Goal: Transaction & Acquisition: Purchase product/service

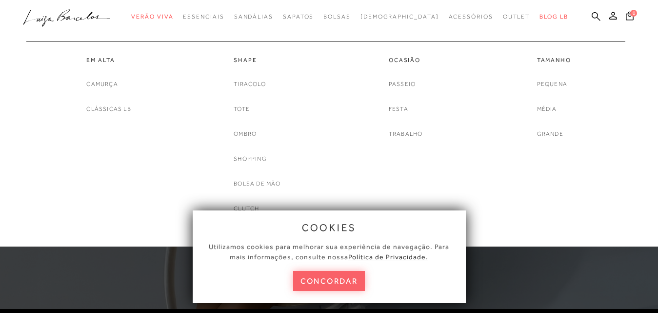
scroll to position [98, 0]
click at [240, 135] on link "Ombro" at bounding box center [245, 134] width 23 height 10
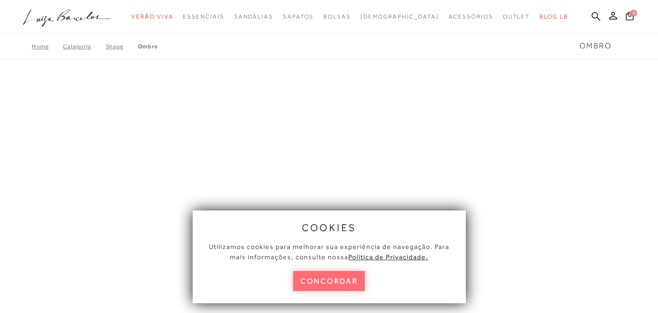
click at [329, 282] on button "concordar" at bounding box center [329, 281] width 72 height 20
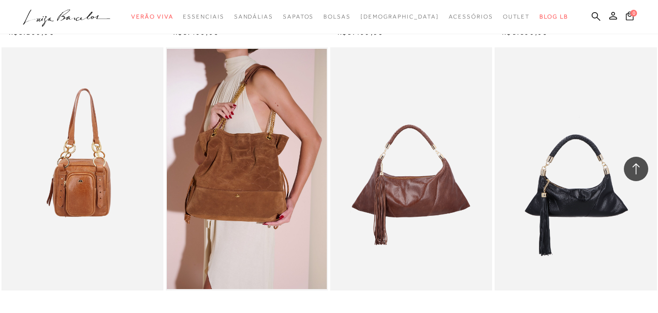
scroll to position [341, 0]
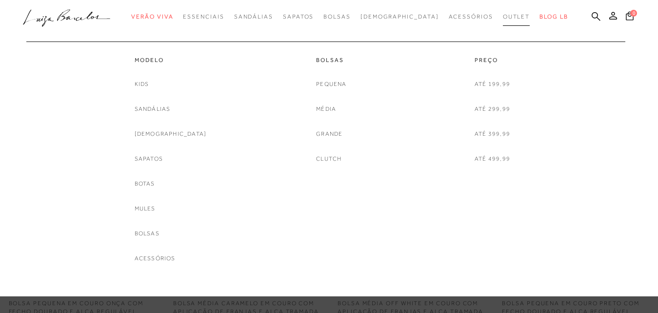
click at [503, 20] on link "Outlet" at bounding box center [516, 17] width 27 height 18
click at [492, 83] on link "Até 199,99" at bounding box center [493, 84] width 36 height 10
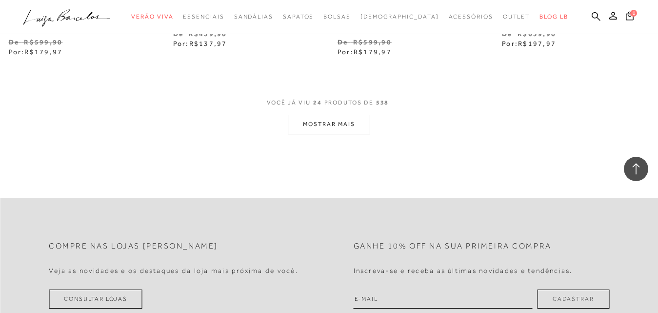
scroll to position [1854, 0]
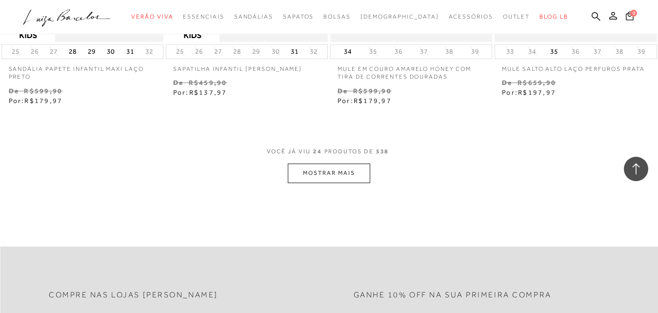
click at [340, 169] on button "MOSTRAR MAIS" at bounding box center [329, 172] width 82 height 19
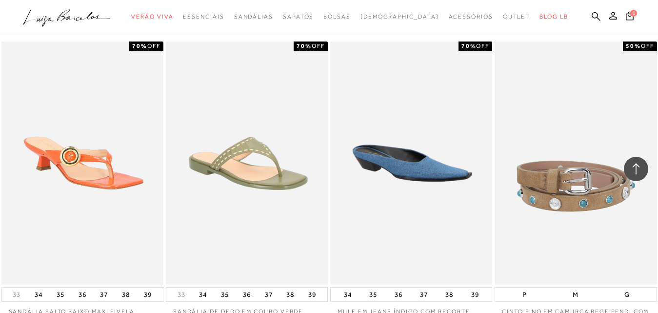
scroll to position [3756, 0]
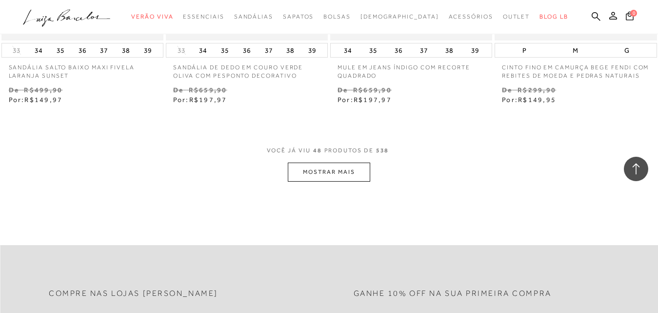
click at [338, 174] on button "MOSTRAR MAIS" at bounding box center [329, 171] width 82 height 19
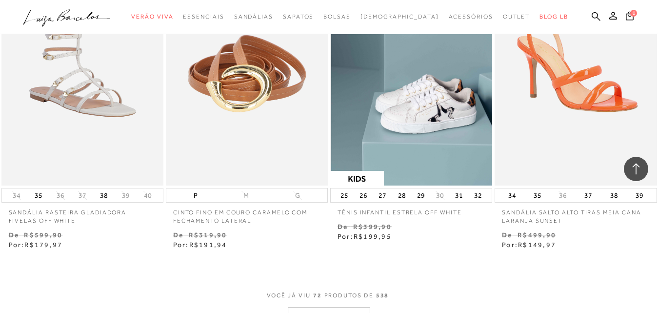
scroll to position [5805, 0]
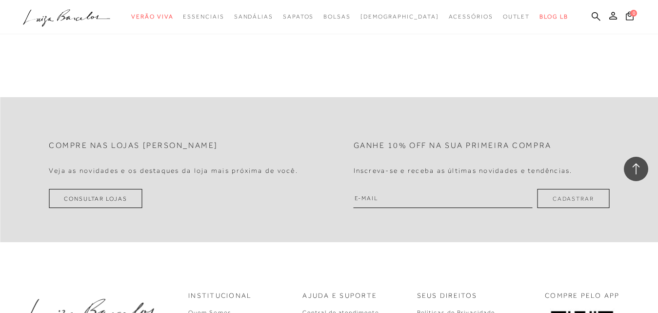
click at [321, 34] on button "MOSTRAR MAIS" at bounding box center [329, 24] width 82 height 19
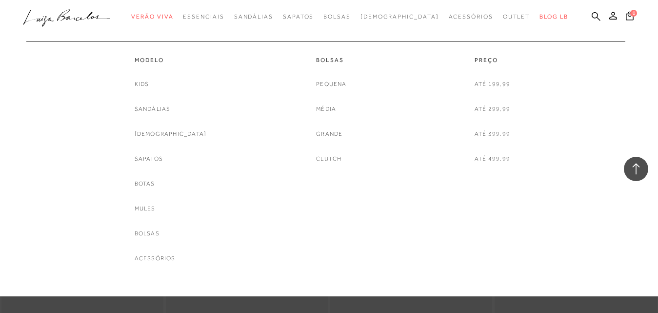
scroll to position [7714, 0]
click at [153, 237] on link "Bolsas" at bounding box center [147, 233] width 25 height 10
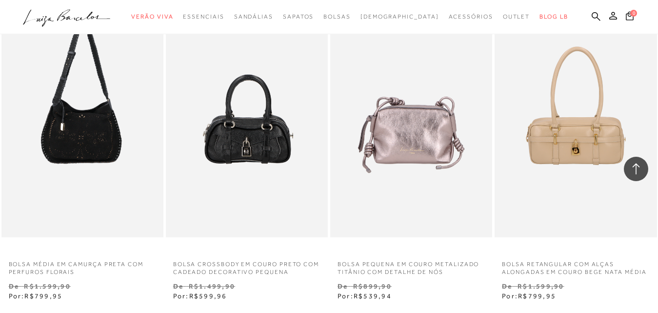
scroll to position [1854, 0]
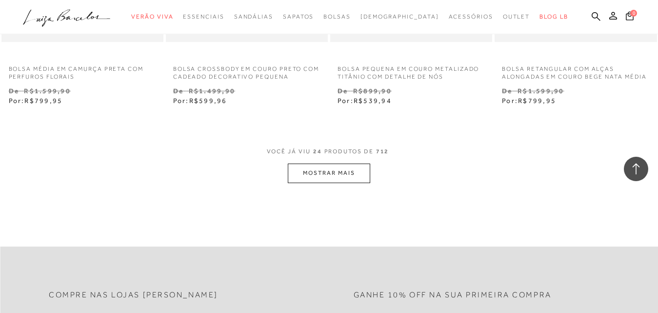
click at [360, 179] on button "MOSTRAR MAIS" at bounding box center [329, 172] width 82 height 19
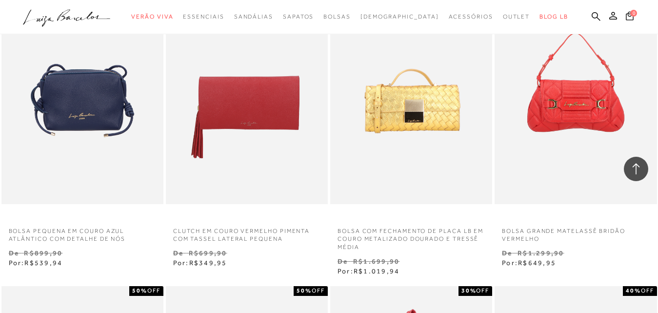
scroll to position [3220, 0]
